Goal: Task Accomplishment & Management: Use online tool/utility

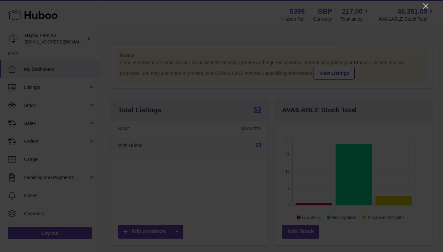
scroll to position [104, 157]
click at [423, 7] on icon "Close" at bounding box center [426, 6] width 8 height 8
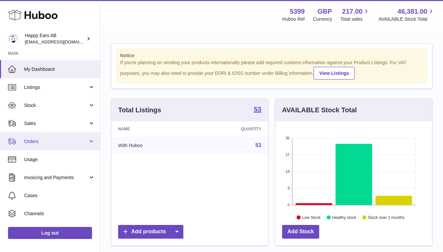
click at [37, 138] on span "Orders" at bounding box center [56, 141] width 64 height 6
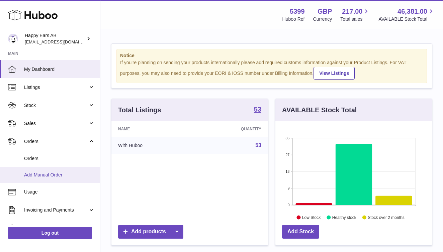
click at [42, 172] on span "Add Manual Order" at bounding box center [59, 175] width 71 height 6
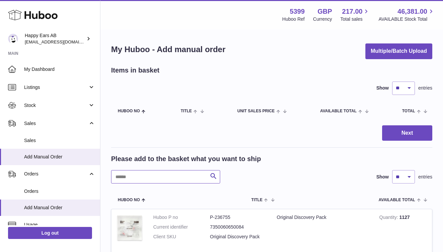
click at [136, 176] on input "text" at bounding box center [165, 176] width 109 height 13
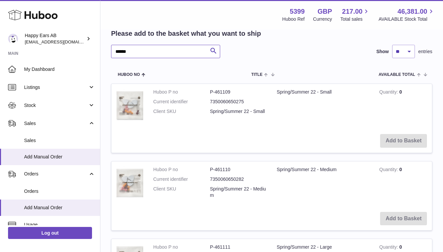
scroll to position [127, 0]
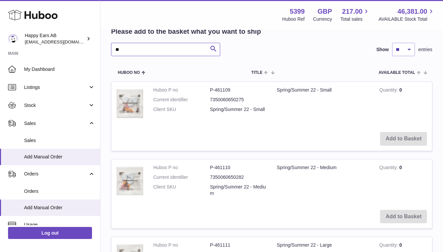
type input "*"
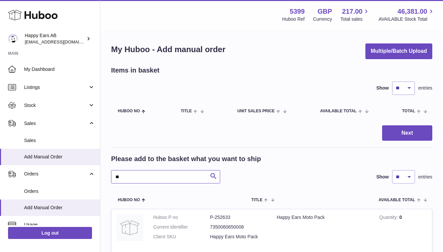
type input "*"
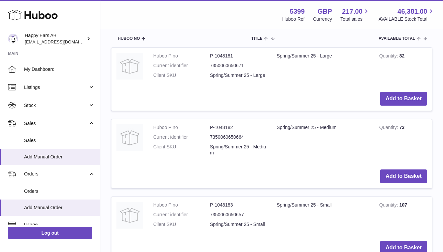
scroll to position [170, 0]
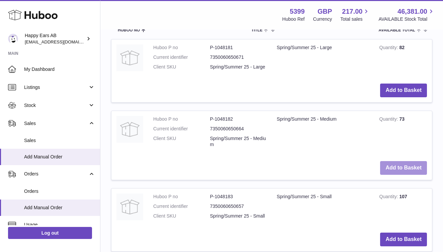
type input "**********"
click at [392, 162] on button "Add to Basket" at bounding box center [403, 168] width 47 height 14
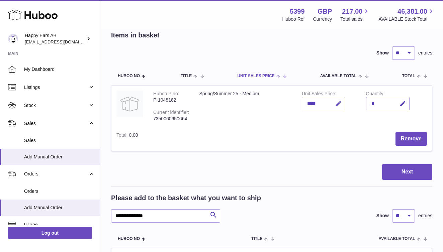
scroll to position [78, 0]
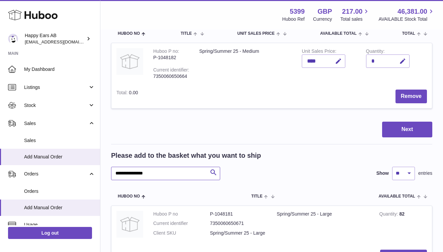
click at [176, 173] on input "**********" at bounding box center [165, 173] width 109 height 13
type input "*"
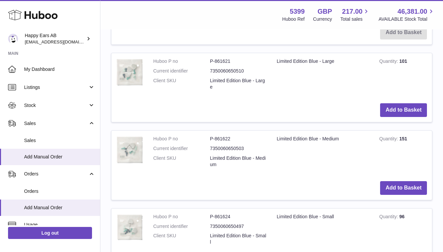
scroll to position [314, 0]
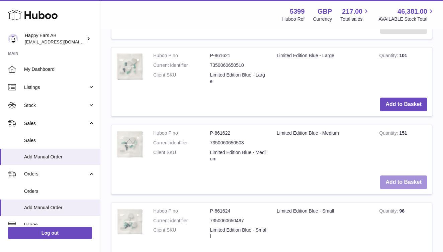
type input "****"
click at [386, 176] on button "Add to Basket" at bounding box center [403, 183] width 47 height 14
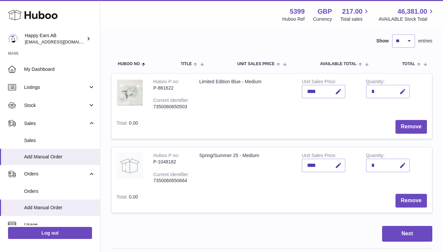
scroll to position [60, 0]
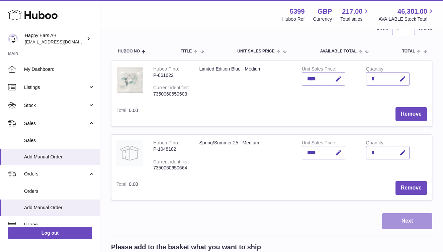
click at [394, 219] on button "Next" at bounding box center [407, 221] width 50 height 16
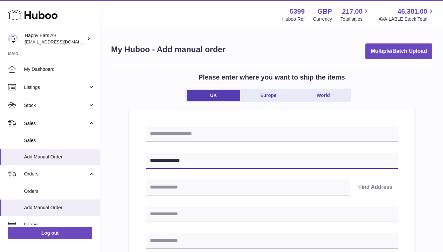
type input "**********"
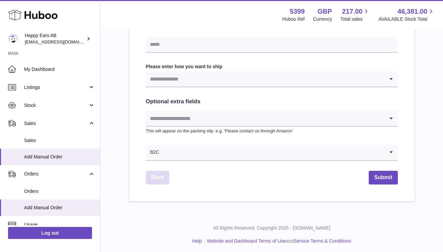
click at [154, 172] on link "Back" at bounding box center [157, 178] width 23 height 14
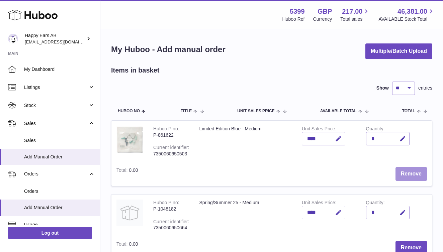
click at [407, 171] on button "Remove" at bounding box center [410, 174] width 31 height 14
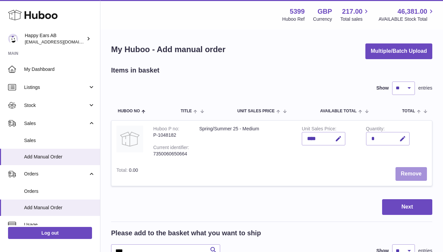
click at [408, 171] on button "Remove" at bounding box center [410, 174] width 31 height 14
